Goal: Communication & Community: Answer question/provide support

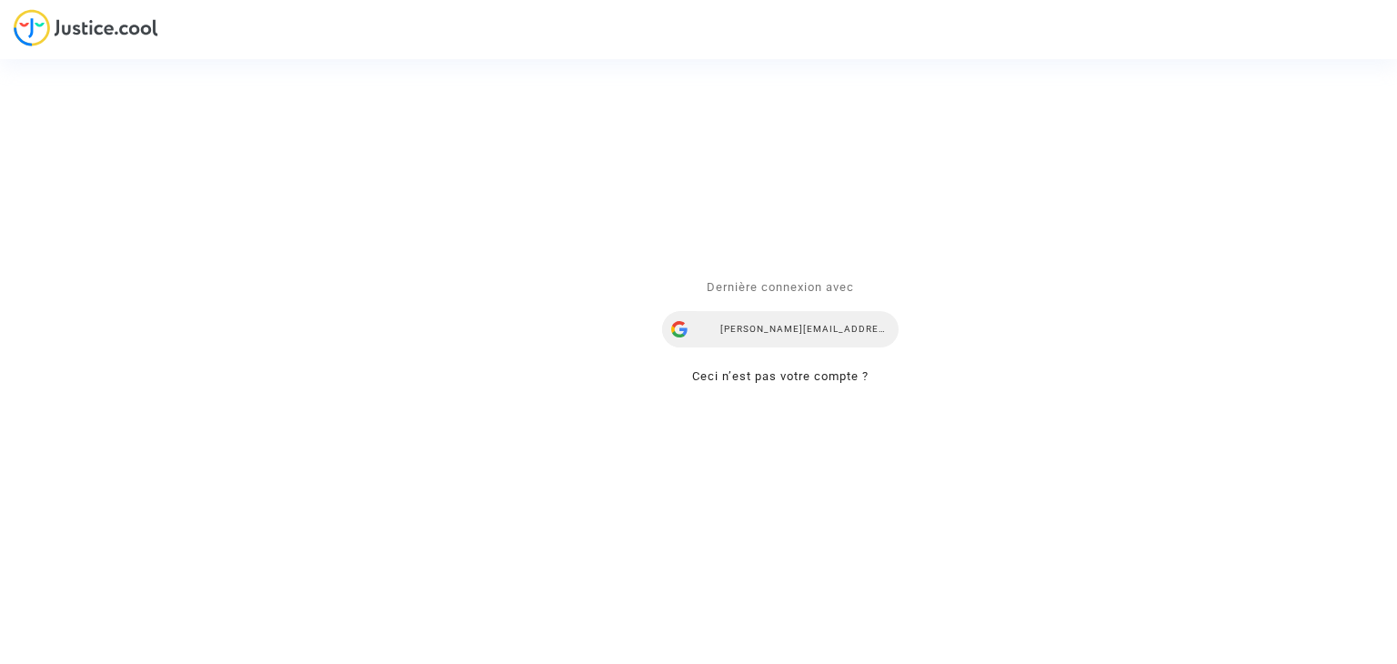
click at [768, 335] on div "[PERSON_NAME][EMAIL_ADDRESS][DOMAIN_NAME]" at bounding box center [780, 330] width 236 height 36
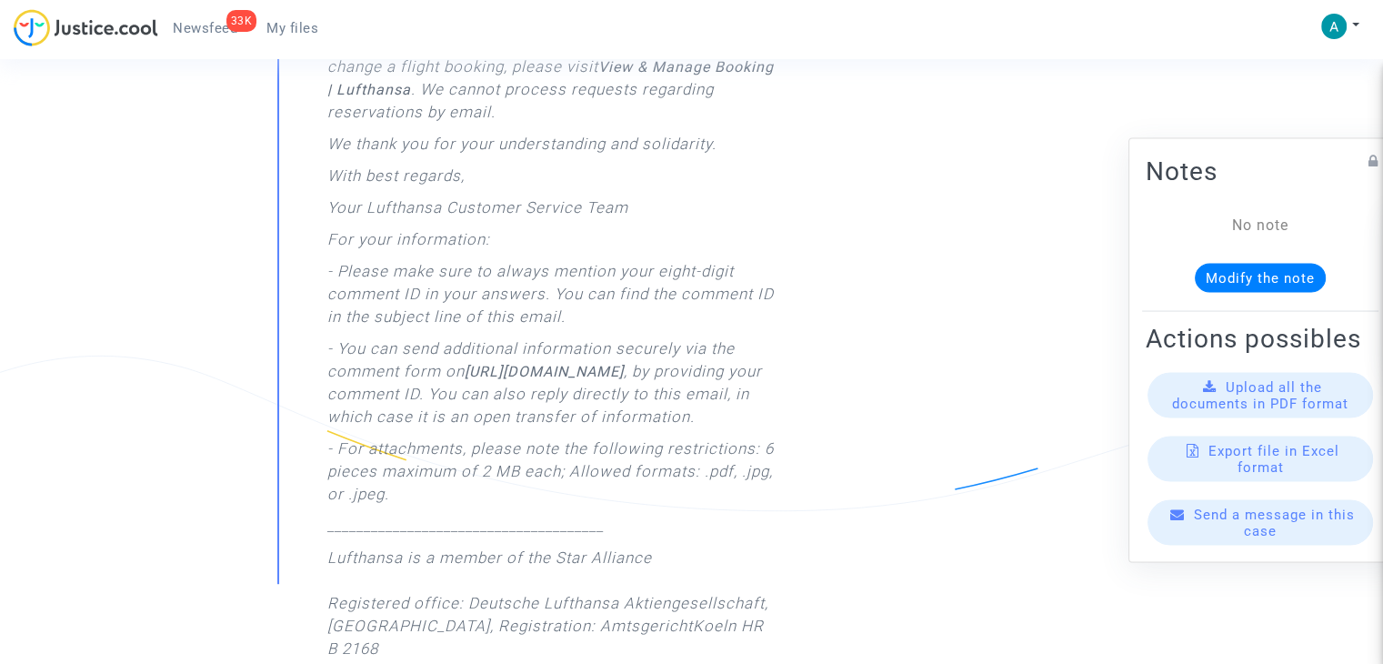
scroll to position [637, 0]
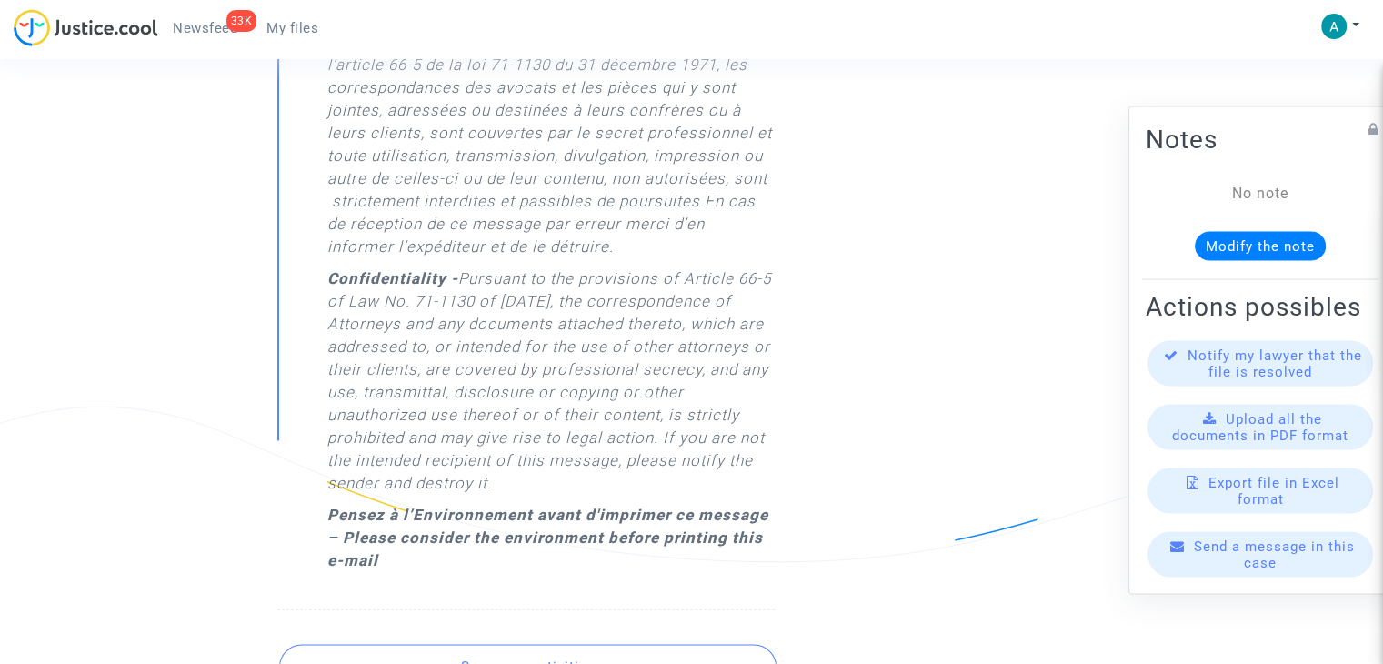
scroll to position [2546, 0]
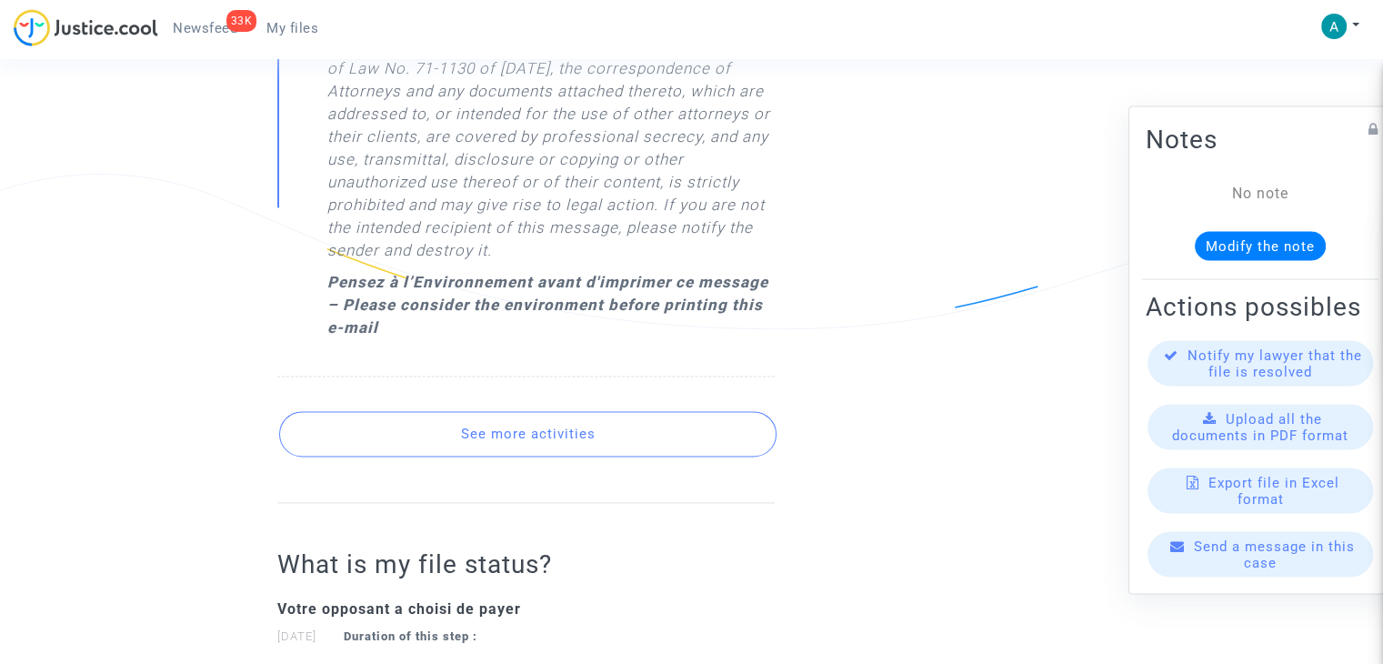
click at [622, 438] on button "See more activities" at bounding box center [527, 433] width 497 height 45
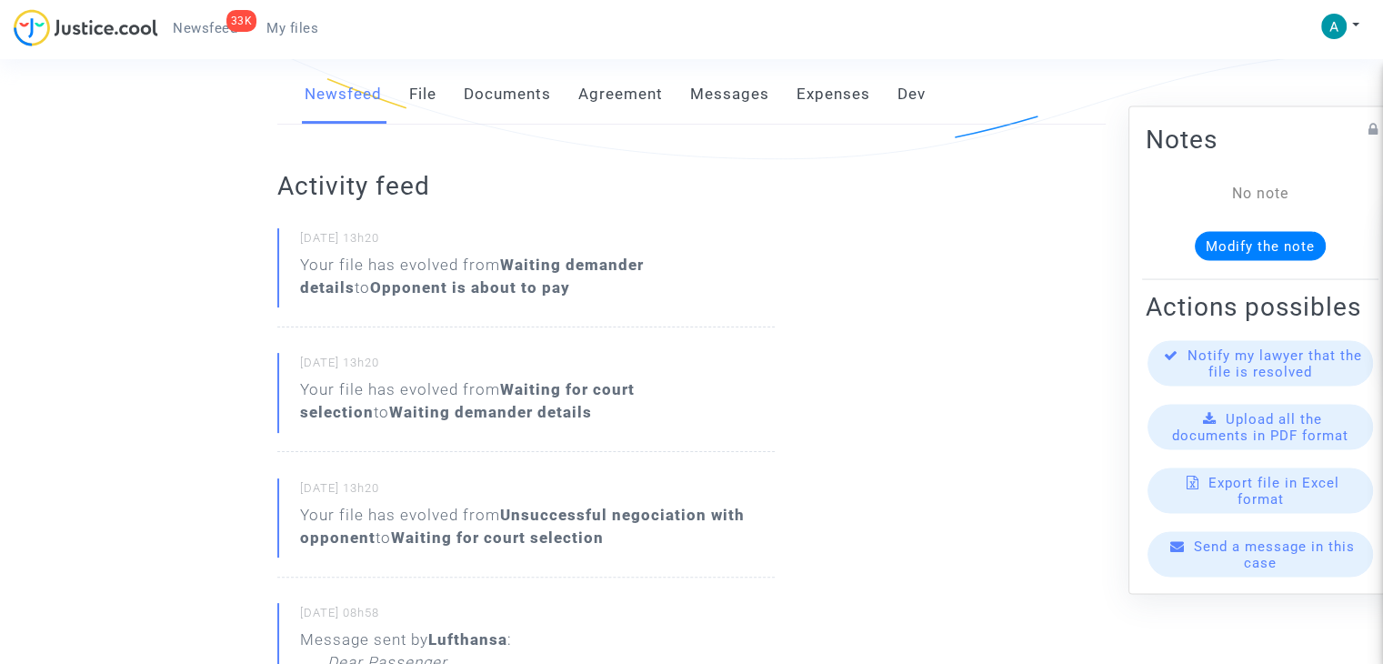
scroll to position [273, 0]
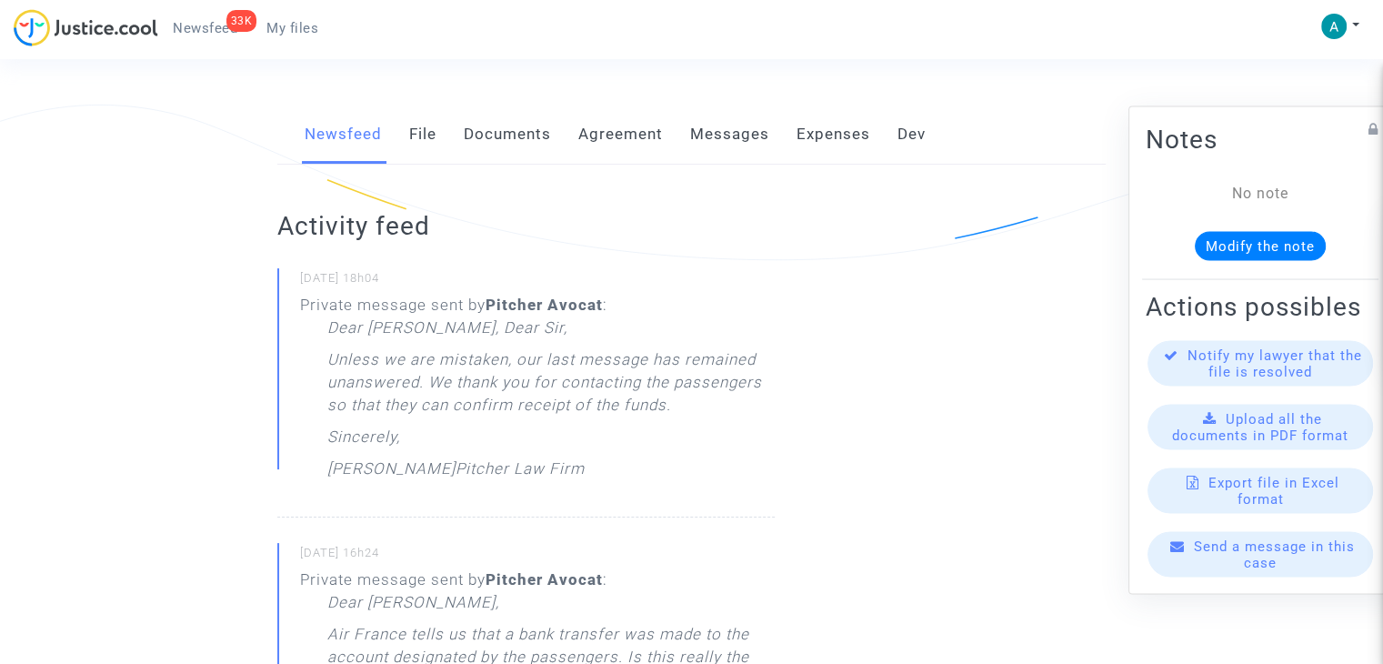
scroll to position [182, 0]
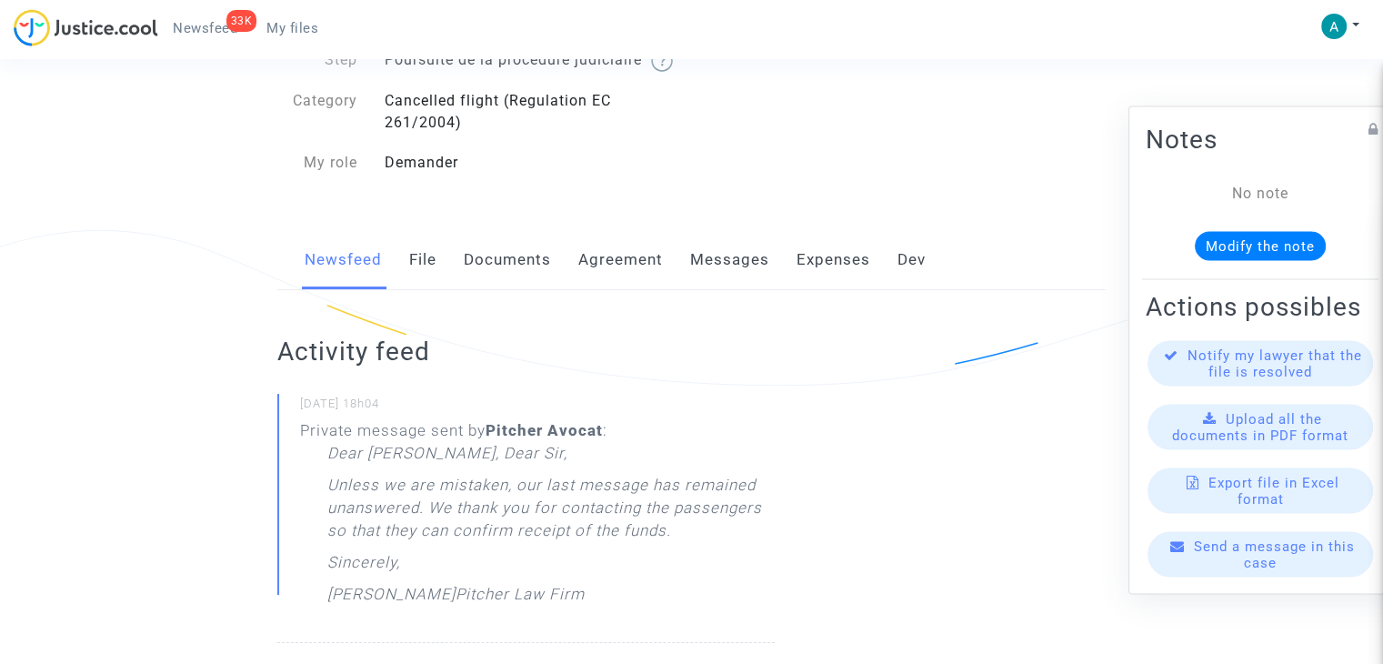
click at [1238, 560] on span "Send a message in this case" at bounding box center [1274, 554] width 161 height 33
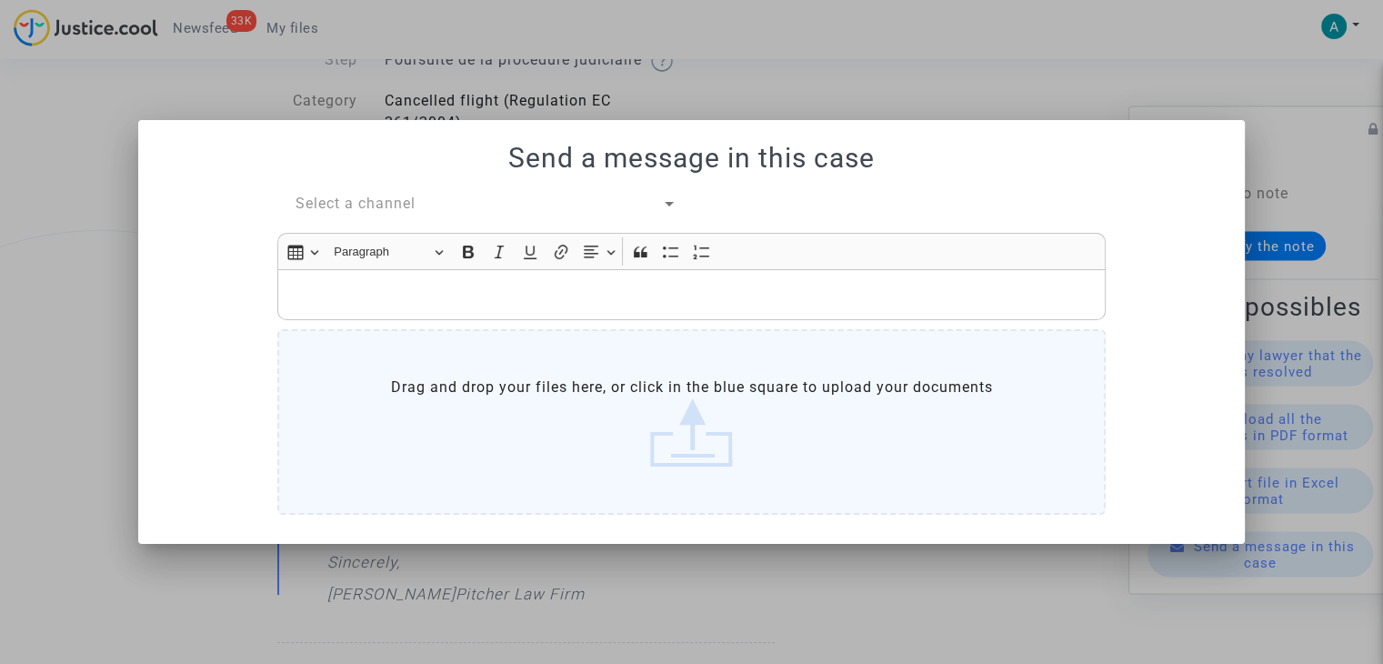
click at [366, 194] on div "Select a channel" at bounding box center [479, 204] width 366 height 22
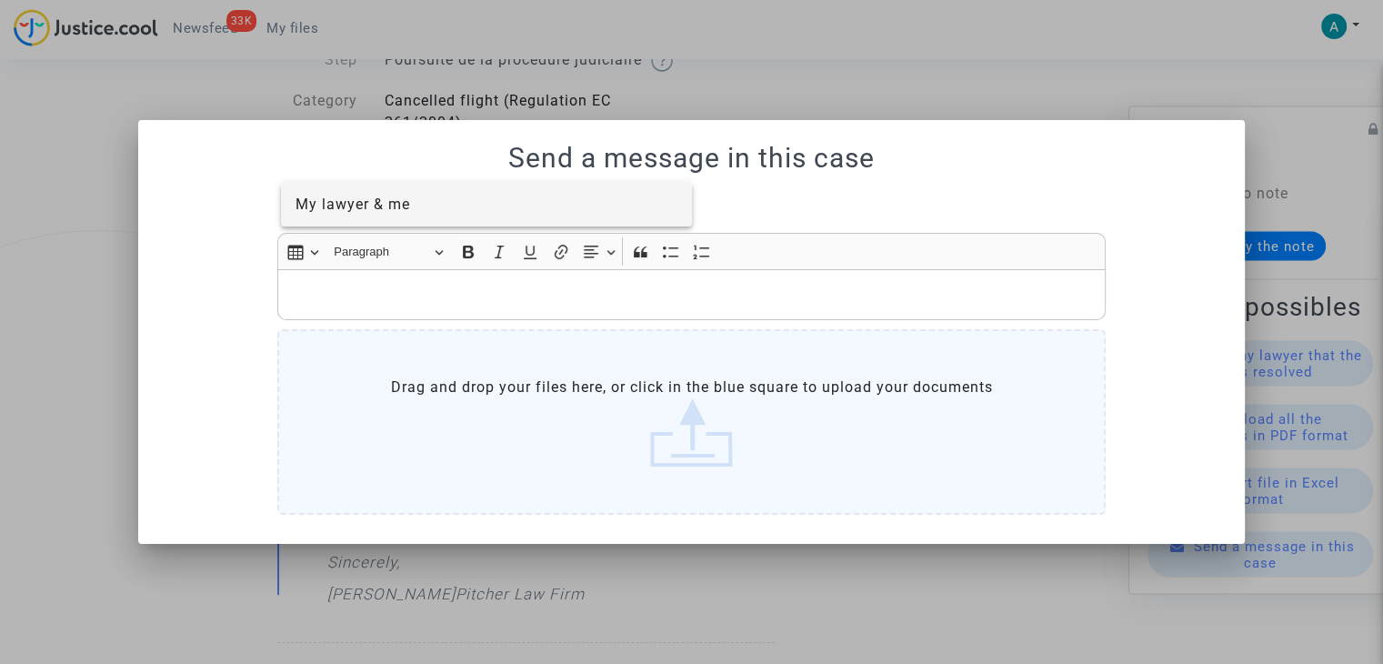
click at [376, 199] on span "My lawyer & me" at bounding box center [353, 204] width 115 height 17
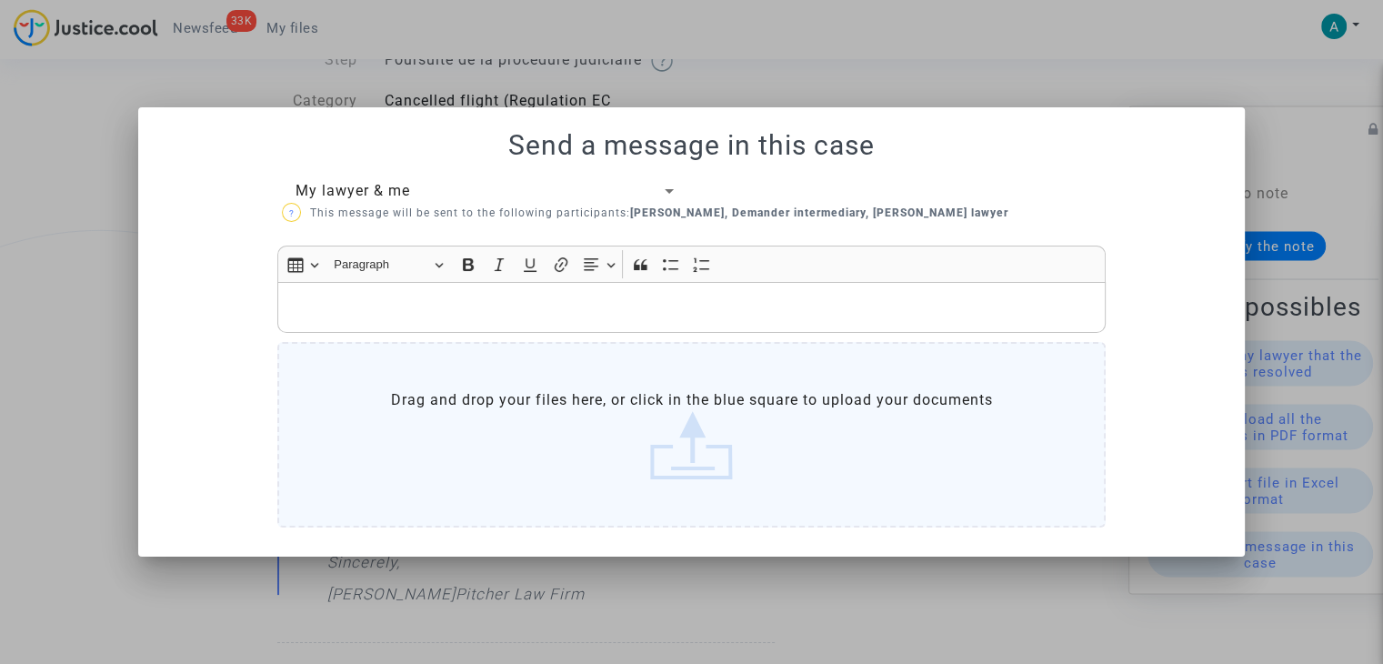
click at [382, 293] on div "Rich Text Editor, main" at bounding box center [691, 307] width 828 height 51
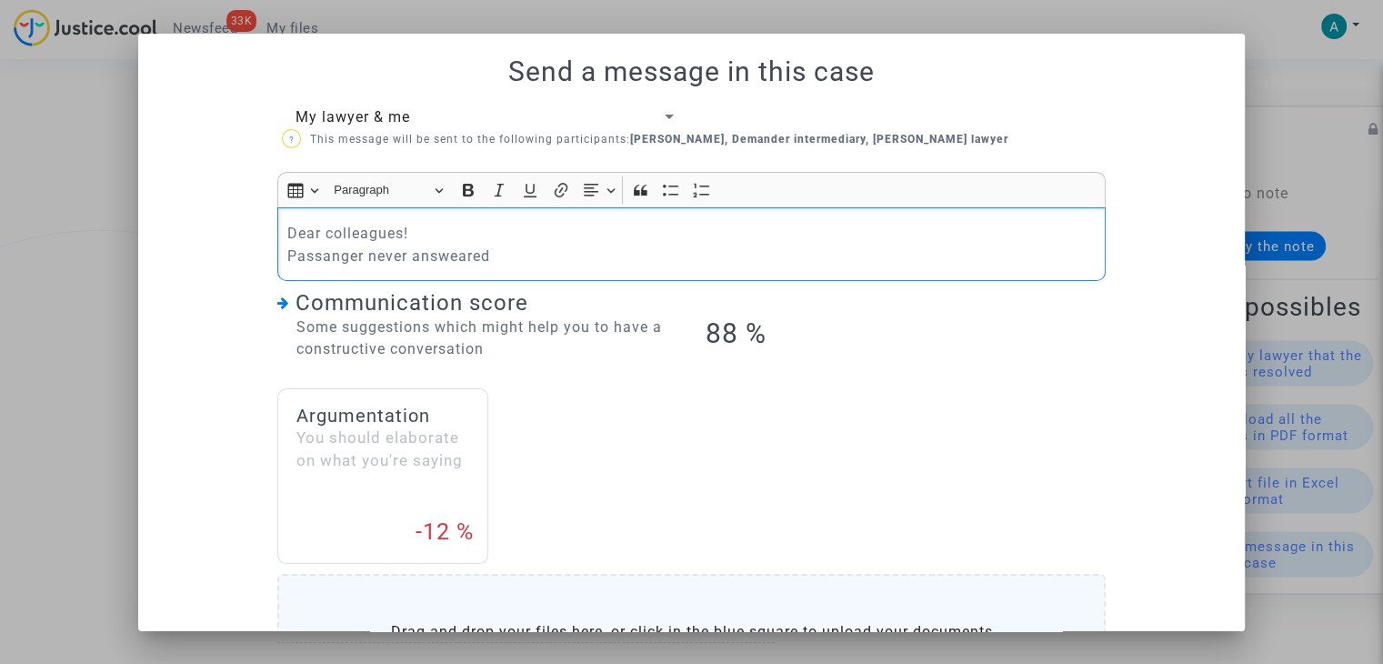
click at [447, 264] on p "Dear colleagues! Passanger never answeared" at bounding box center [691, 244] width 809 height 45
copy p "answeared"
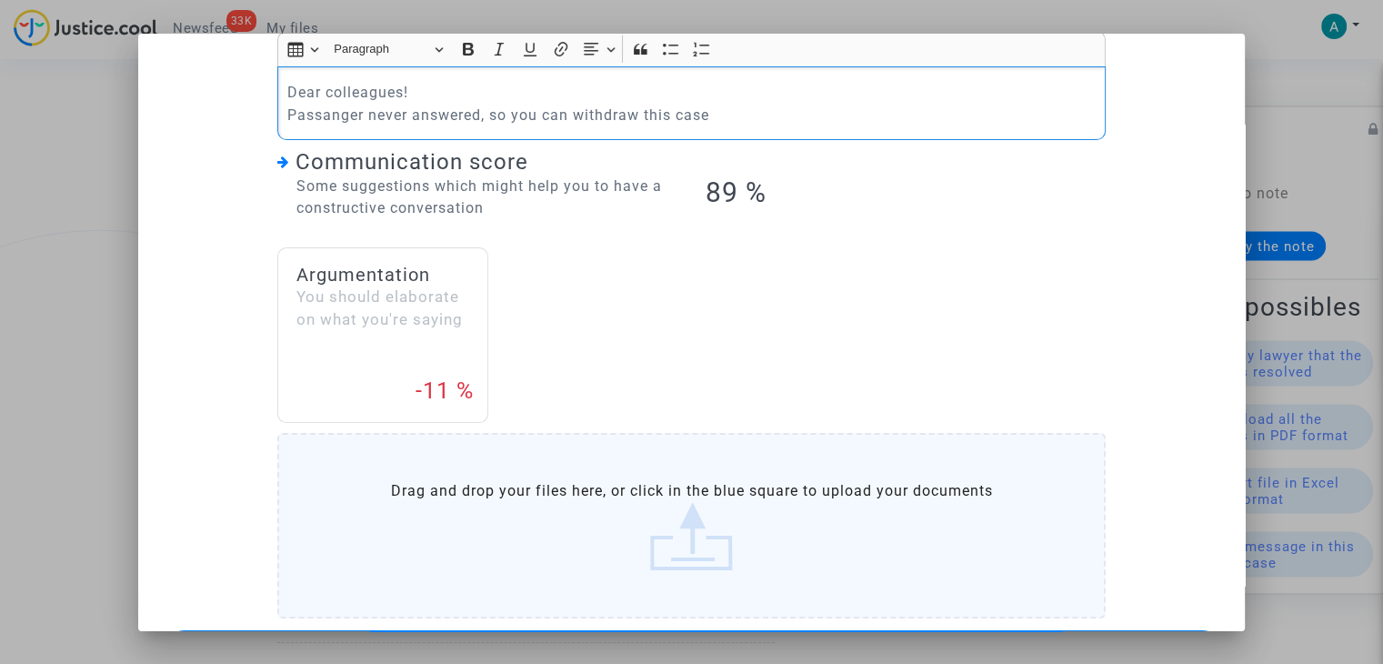
scroll to position [211, 0]
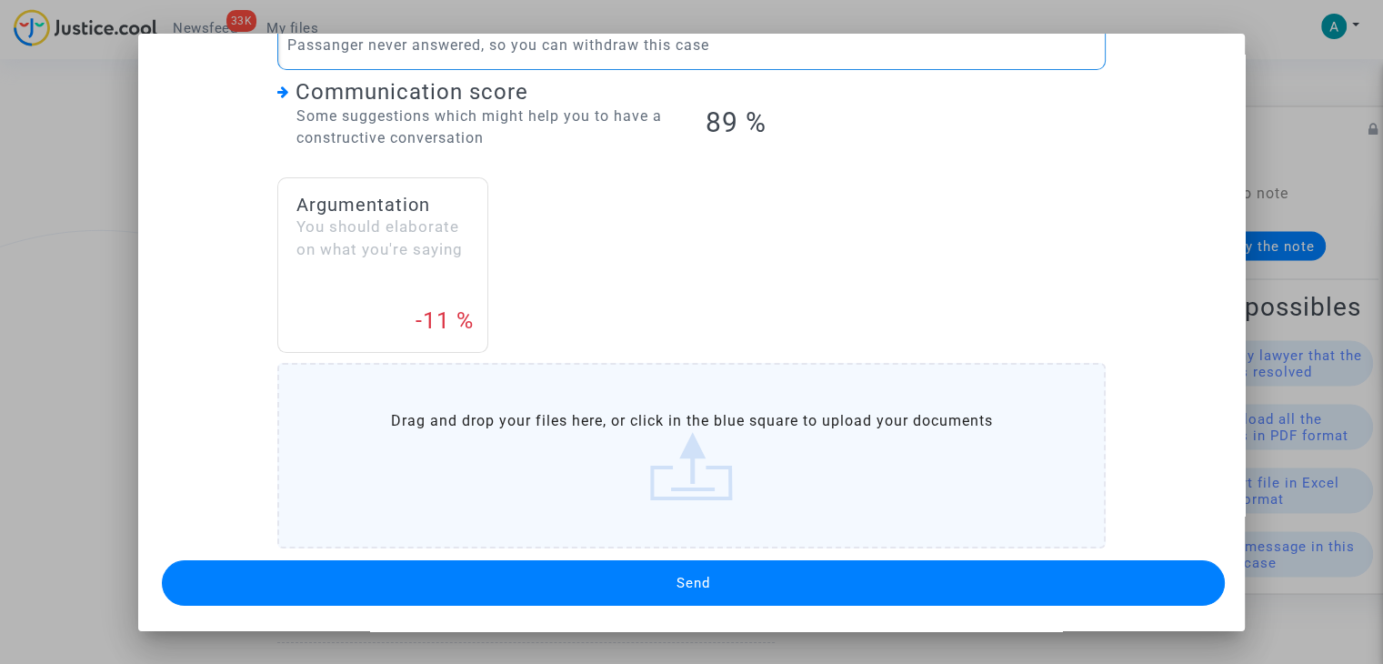
click at [749, 572] on button "Send" at bounding box center [693, 582] width 1063 height 45
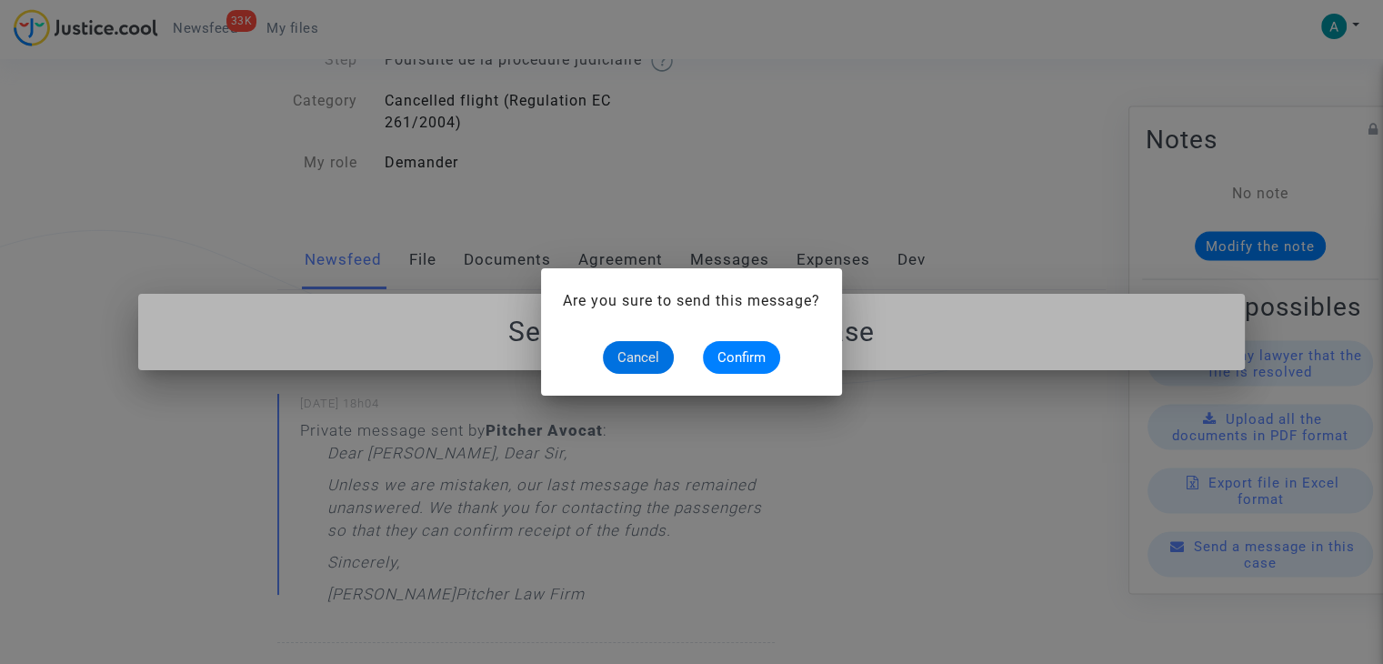
click at [726, 338] on alert-dialogs "Are you sure to send this message? Cancel Confirm" at bounding box center [691, 332] width 257 height 84
drag, startPoint x: 750, startPoint y: 362, endPoint x: 818, endPoint y: 310, distance: 85.7
click at [751, 362] on span "Confirm" at bounding box center [741, 357] width 48 height 16
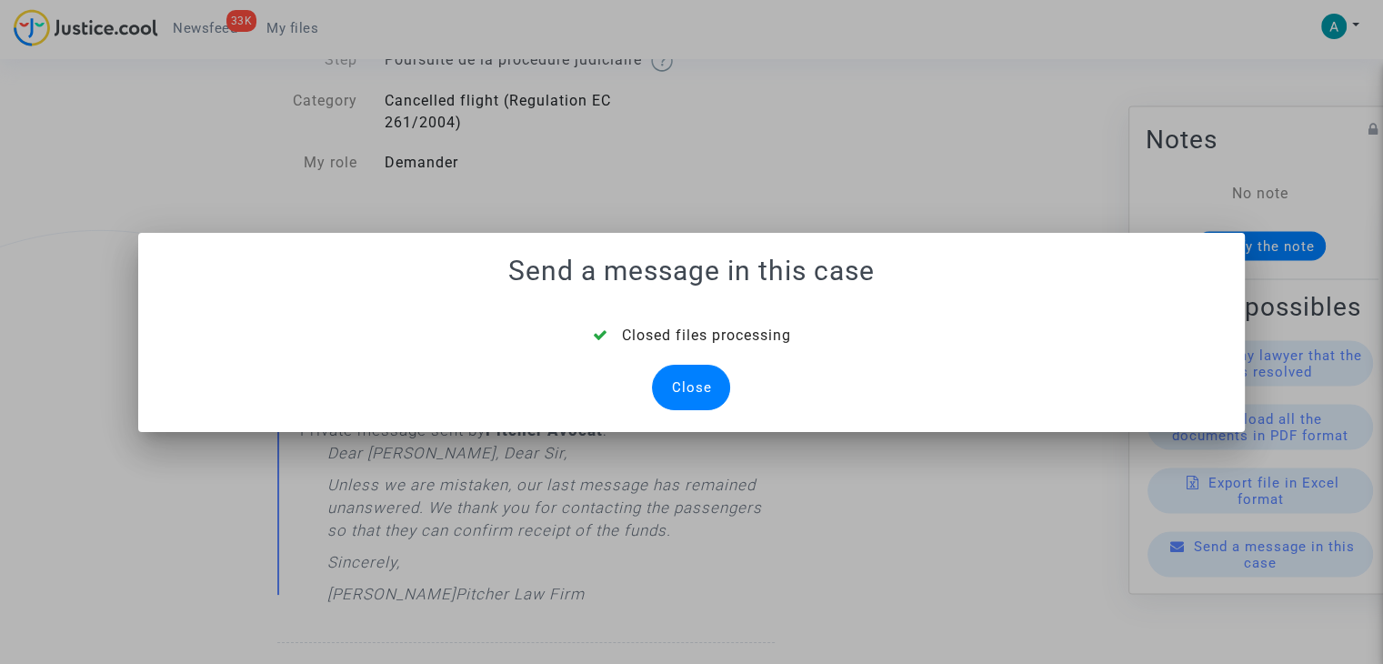
click at [687, 370] on div "Close" at bounding box center [691, 387] width 78 height 45
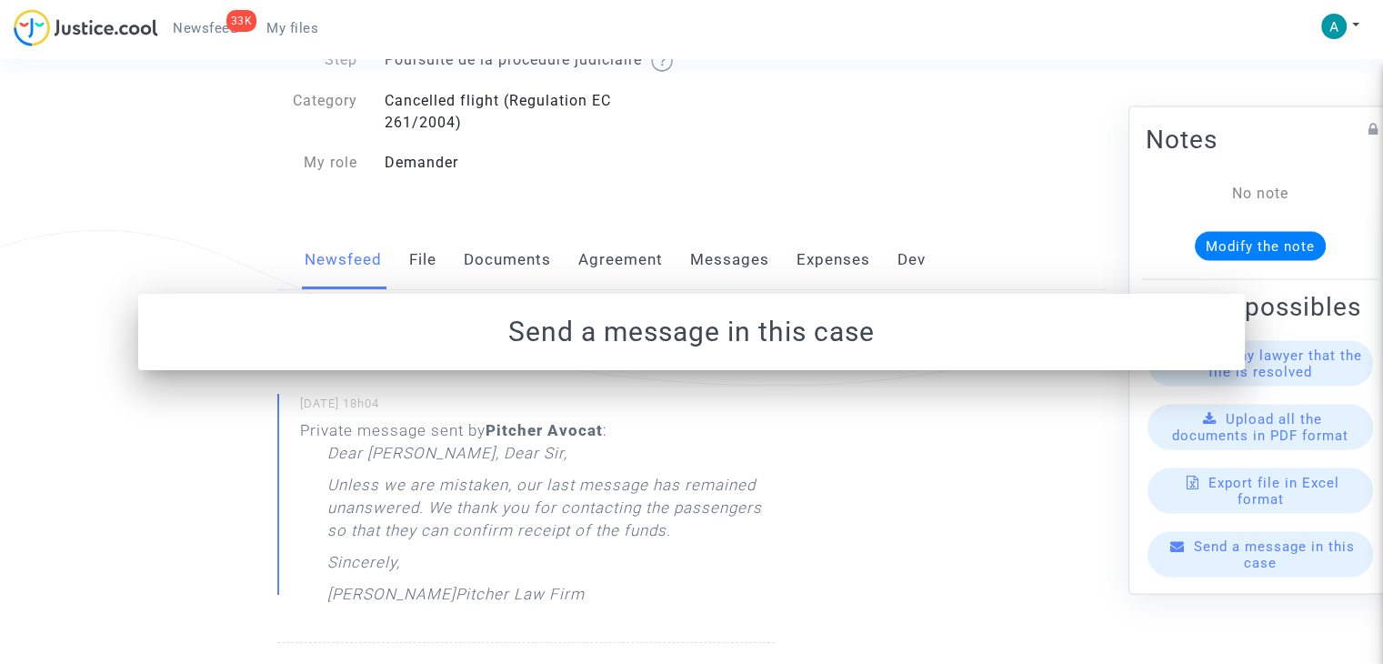
scroll to position [182, 0]
